Goal: Entertainment & Leisure: Consume media (video, audio)

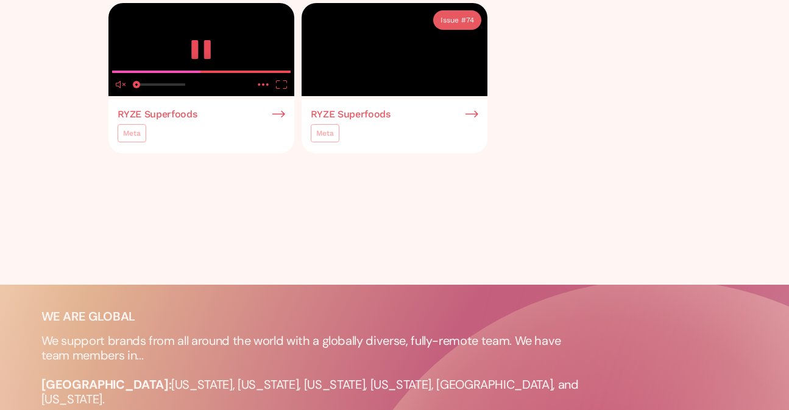
scroll to position [440, 0]
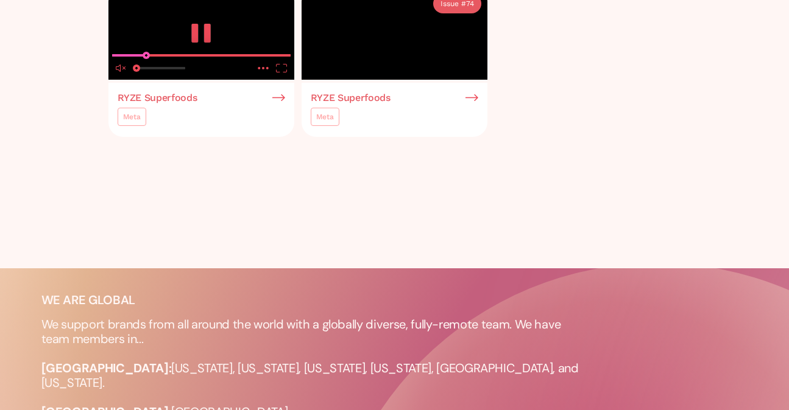
click at [145, 63] on input "seek" at bounding box center [201, 55] width 178 height 15
click at [128, 76] on media-mute-button "unmute" at bounding box center [121, 68] width 18 height 16
click at [191, 63] on input "seek" at bounding box center [201, 55] width 178 height 15
type input "0.586388296380408"
click at [216, 63] on input "seek" at bounding box center [201, 55] width 178 height 15
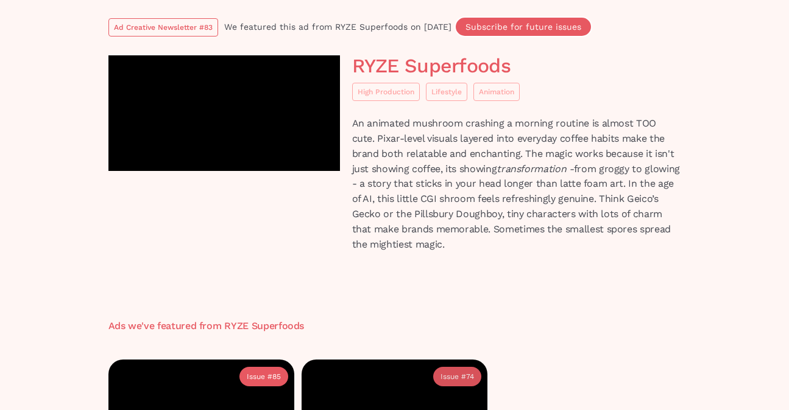
scroll to position [64, 0]
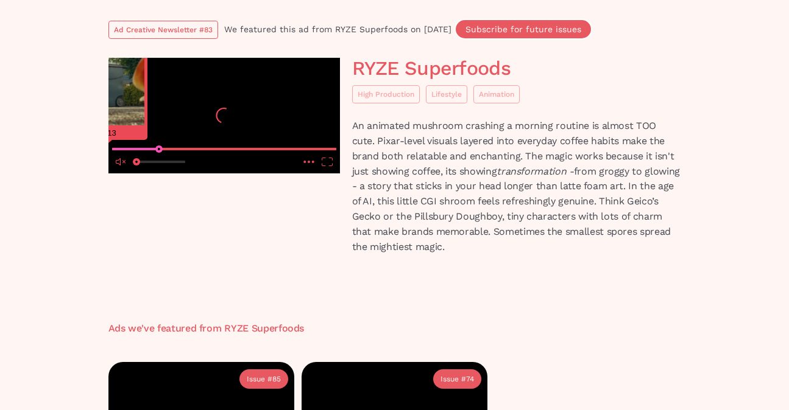
click at [158, 157] on input "seek" at bounding box center [224, 148] width 224 height 15
type input "0.395481185764036"
click at [200, 157] on input "seek" at bounding box center [224, 148] width 224 height 15
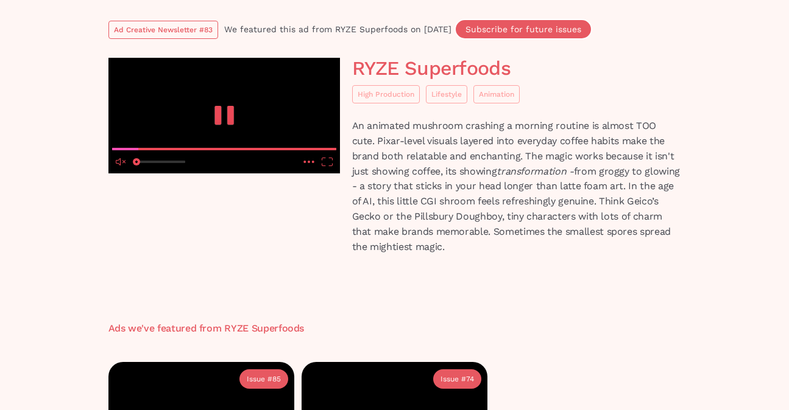
click at [219, 125] on icon "pause" at bounding box center [217, 115] width 7 height 19
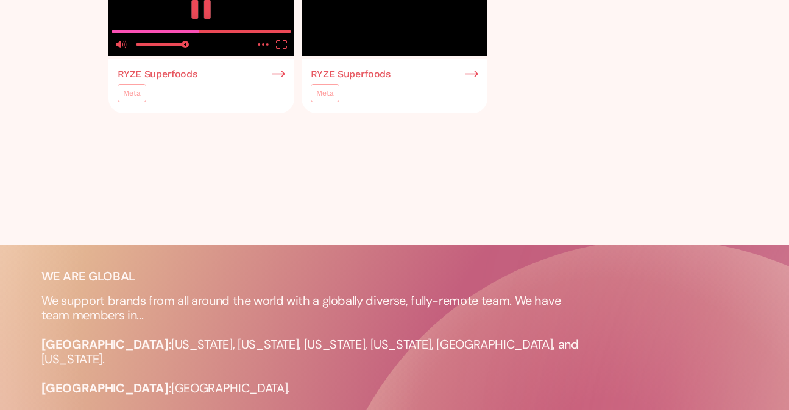
scroll to position [464, 0]
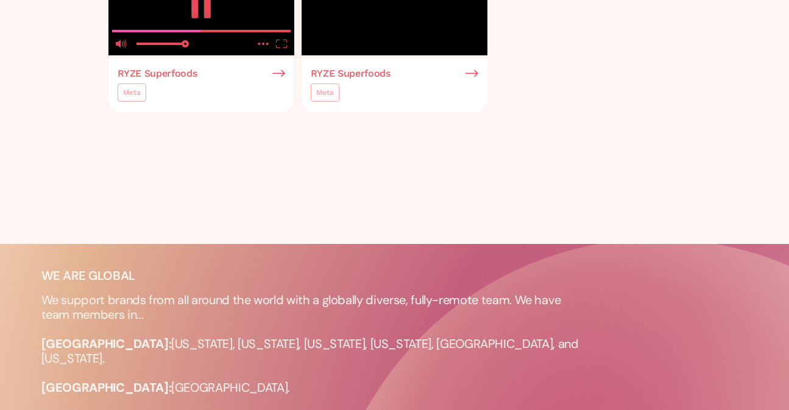
click at [209, 18] on icon "pause" at bounding box center [207, 8] width 7 height 19
